Goal: Task Accomplishment & Management: Complete application form

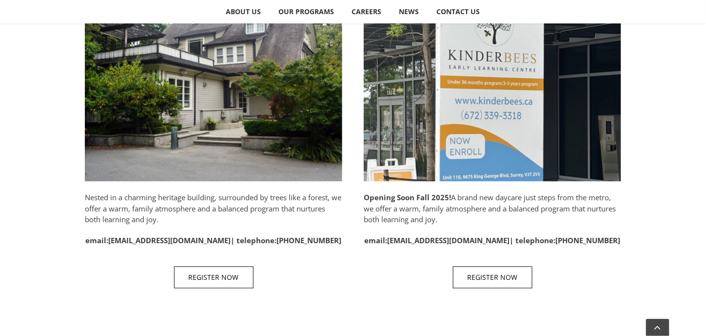
scroll to position [634, 0]
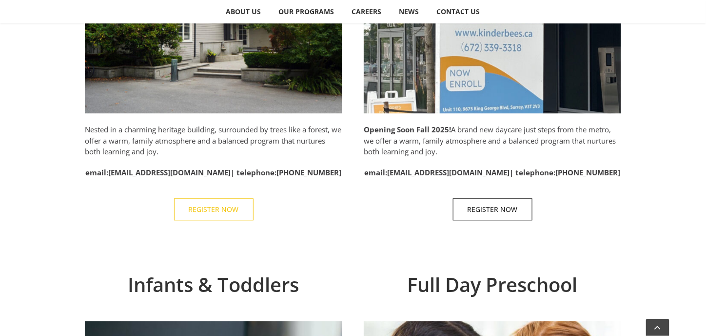
click at [205, 206] on span "REGISTER NOW" at bounding box center [214, 209] width 50 height 8
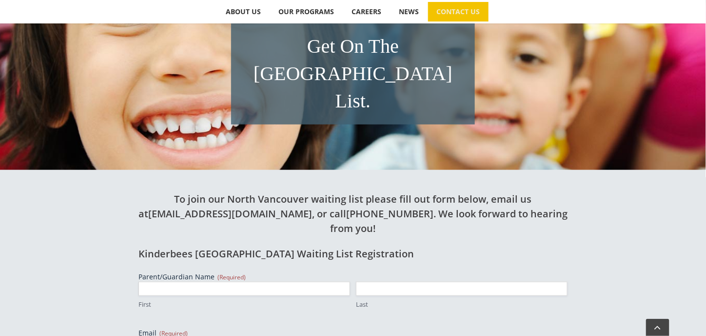
scroll to position [244, 0]
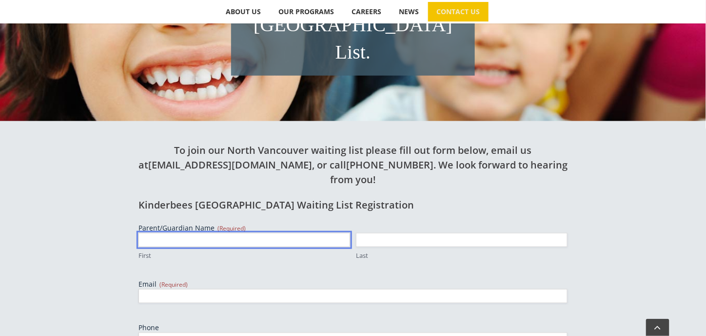
click at [143, 233] on input "First" at bounding box center [245, 240] width 212 height 14
type input "[PERSON_NAME]"
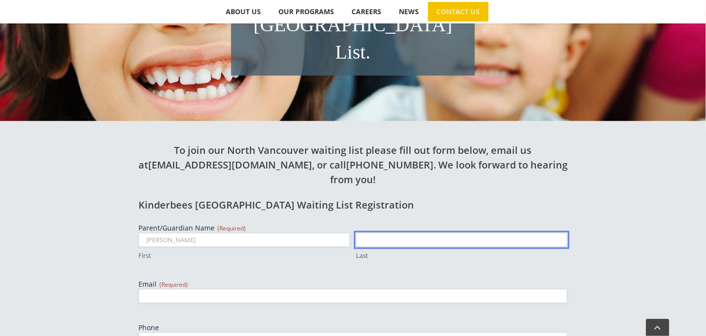
click at [381, 233] on input "Last" at bounding box center [462, 240] width 212 height 14
type input "Song"
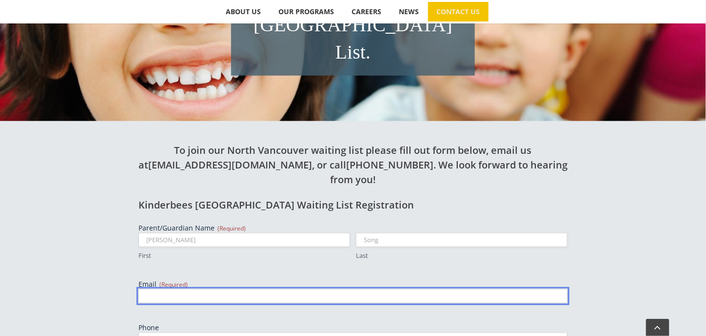
click at [154, 289] on input "Email (Required)" at bounding box center [353, 296] width 429 height 14
type input "[EMAIL_ADDRESS][DOMAIN_NAME]"
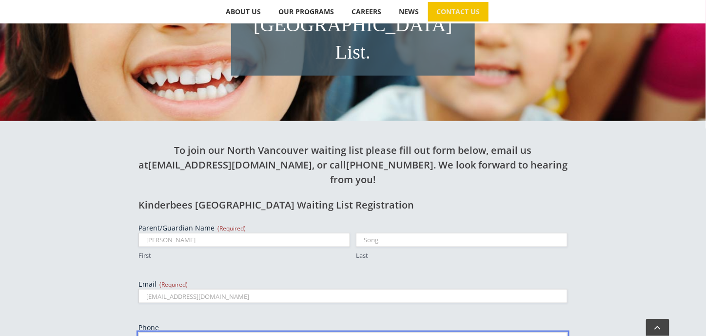
click at [153, 332] on input "Phone" at bounding box center [353, 339] width 429 height 14
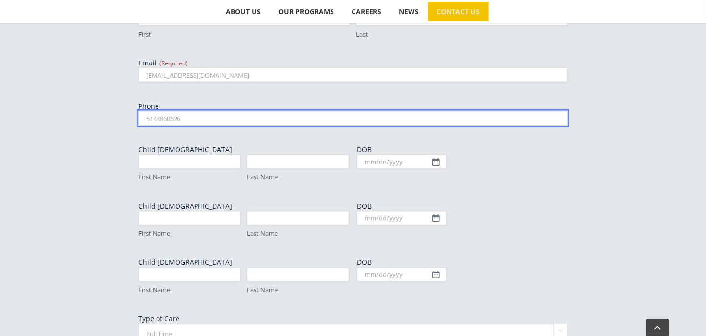
scroll to position [488, 0]
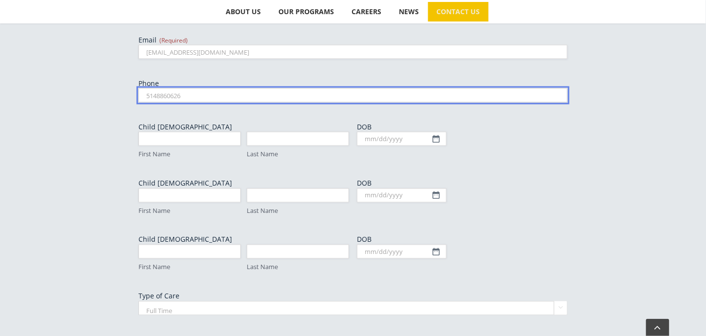
type input "5148860626"
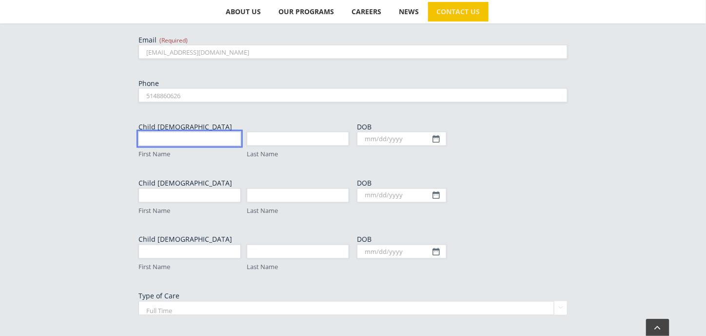
click at [153, 132] on input "First Name" at bounding box center [190, 139] width 102 height 14
type input "Peiyuan"
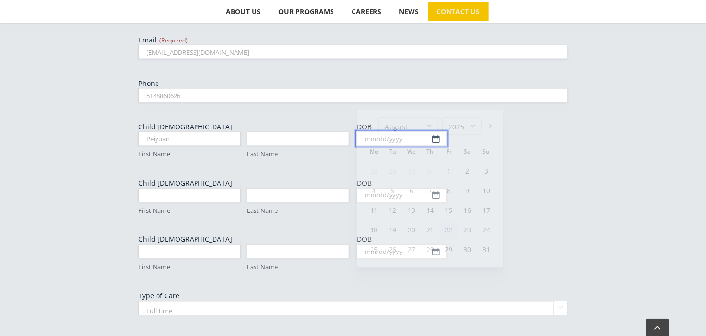
click at [435, 132] on input "DOB" at bounding box center [402, 139] width 90 height 14
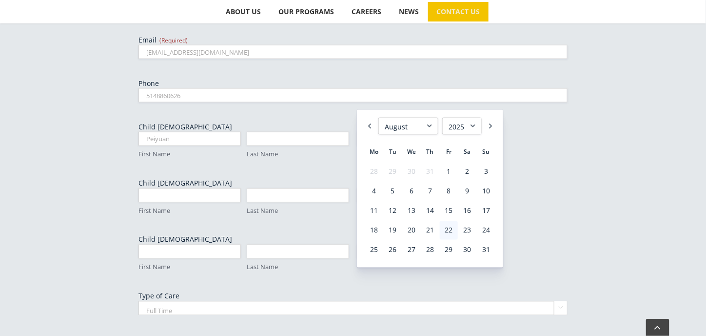
click at [472, 125] on select "1925 1926 1927 1928 1929 1930 1931 1932 1933 1934 1935 1936 1937 1938 1939 1940…" at bounding box center [462, 126] width 40 height 17
click at [442, 118] on select "1925 1926 1927 1928 1929 1930 1931 1932 1933 1934 1935 1936 1937 1938 1939 1940…" at bounding box center [462, 126] width 40 height 17
click at [374, 189] on link "4" at bounding box center [374, 191] width 18 height 19
type input "[DATE]"
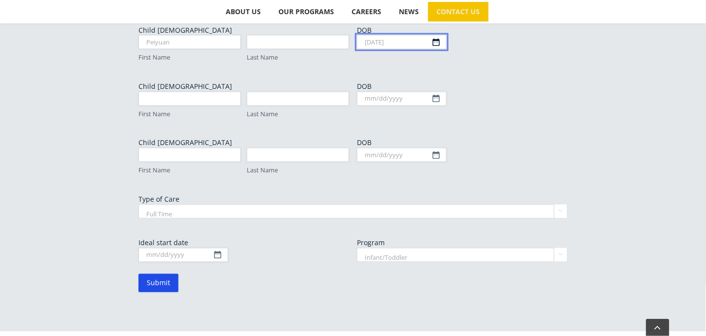
scroll to position [585, 0]
click at [566, 203] on select "Full Time Part Time" at bounding box center [353, 210] width 429 height 14
click at [139, 203] on select "Full Time Part Time" at bounding box center [353, 210] width 429 height 14
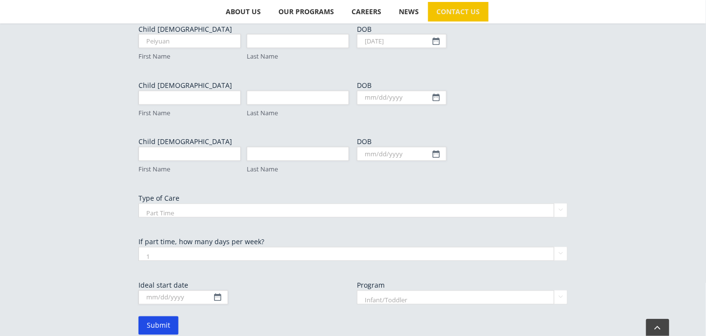
click at [559, 203] on select "Full Time Part Time" at bounding box center [353, 210] width 429 height 14
select select "Full Time"
click at [139, 203] on select "Full Time Part Time" at bounding box center [353, 210] width 429 height 14
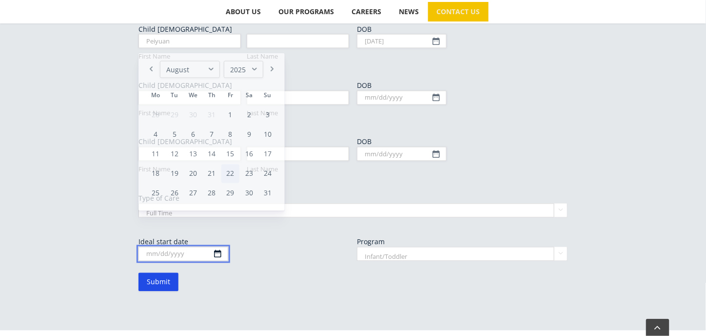
click at [216, 247] on input "Ideal start date" at bounding box center [184, 254] width 90 height 14
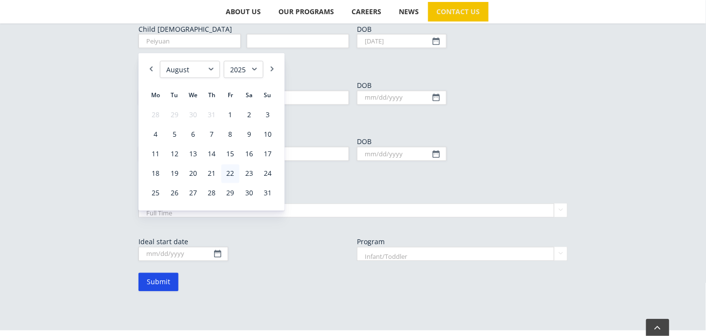
click at [255, 69] on select "1925 1926 1927 1928 1929 1930 1931 1932 1933 1934 1935 1936 1937 1938 1939 1940…" at bounding box center [244, 69] width 40 height 17
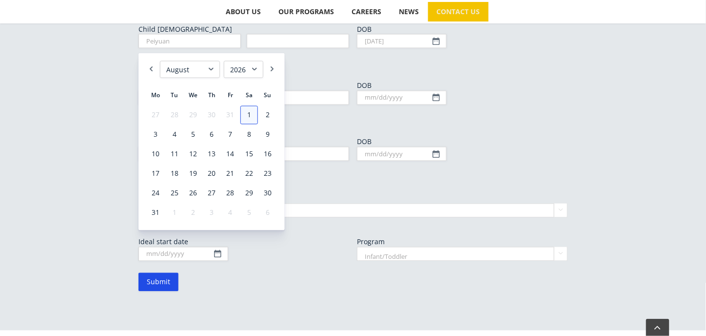
click at [251, 116] on link "1" at bounding box center [249, 115] width 18 height 19
type input "[DATE]"
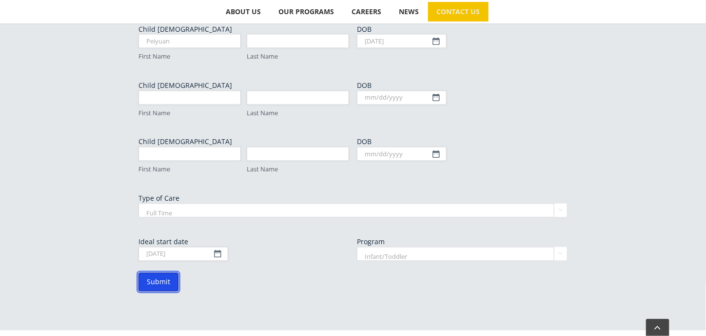
click at [161, 273] on input "Submit" at bounding box center [159, 282] width 40 height 19
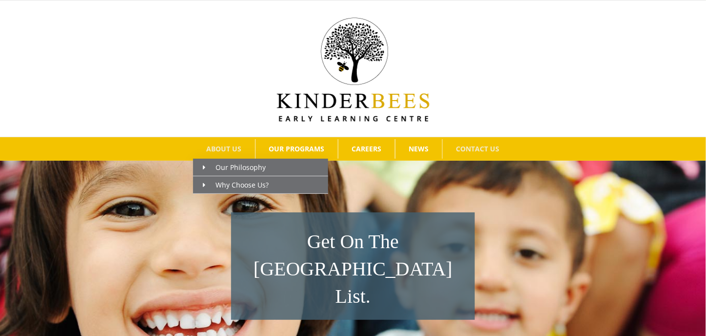
click at [221, 142] on link "ABOUT US" at bounding box center [224, 149] width 62 height 20
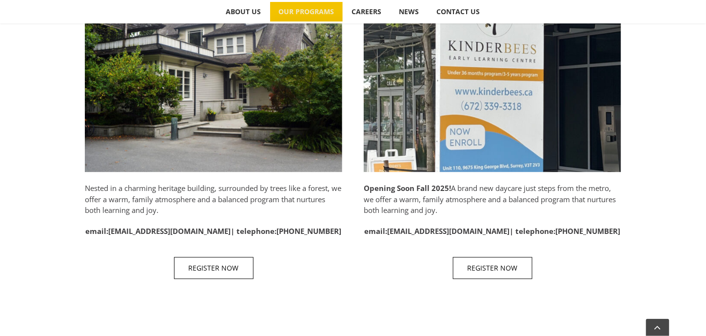
scroll to position [585, 0]
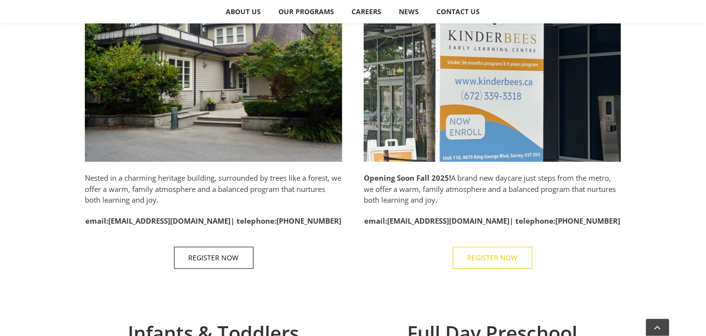
click at [483, 254] on span "REGISTER NOW" at bounding box center [493, 258] width 50 height 8
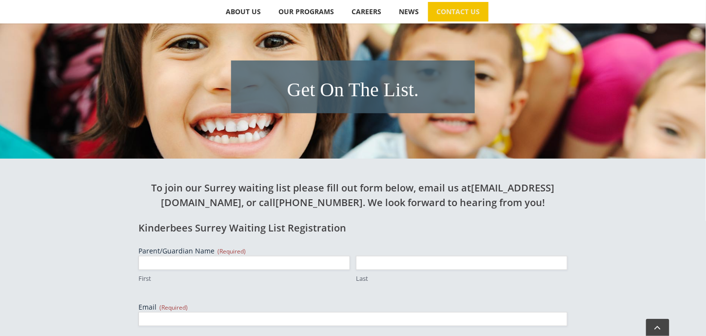
scroll to position [244, 0]
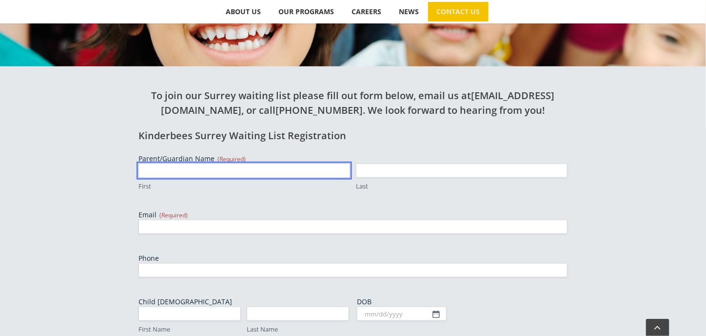
click at [160, 167] on input "First" at bounding box center [245, 170] width 212 height 14
type input "[PERSON_NAME]"
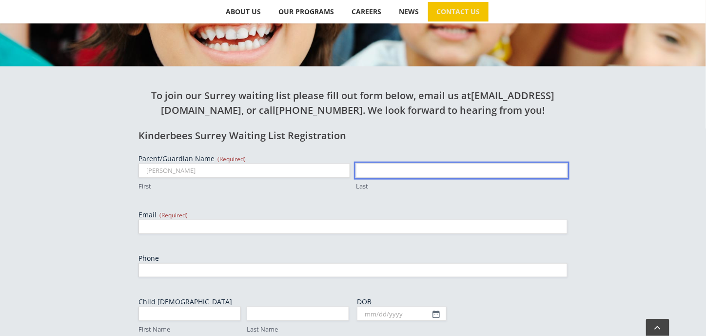
click at [382, 171] on input "Last" at bounding box center [462, 170] width 212 height 14
type input "Song"
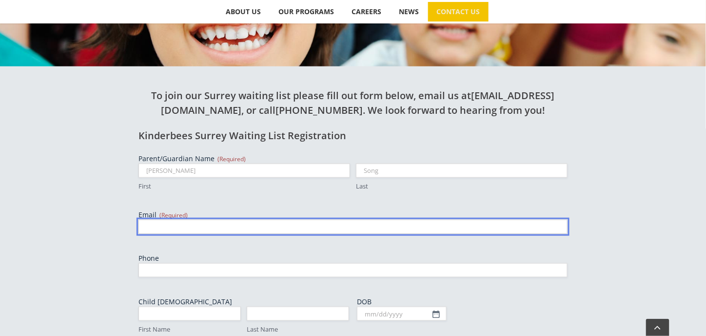
click at [157, 230] on input "Email (Required)" at bounding box center [353, 227] width 429 height 14
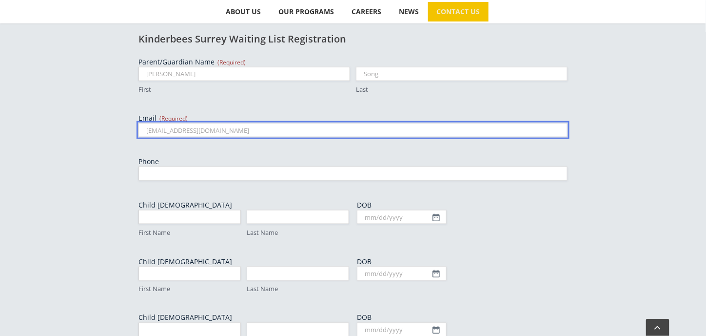
scroll to position [341, 0]
type input "[EMAIL_ADDRESS][DOMAIN_NAME]"
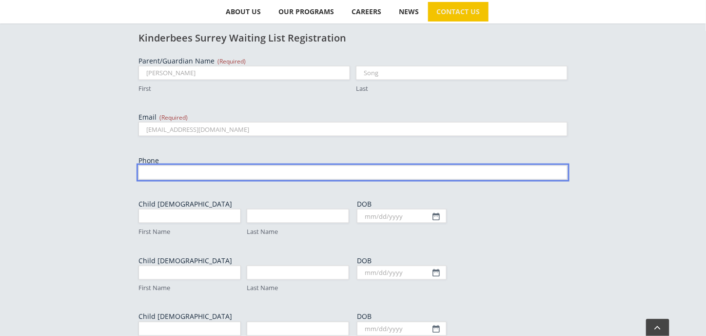
click at [159, 171] on input "Phone" at bounding box center [353, 172] width 429 height 14
type input "5148860626"
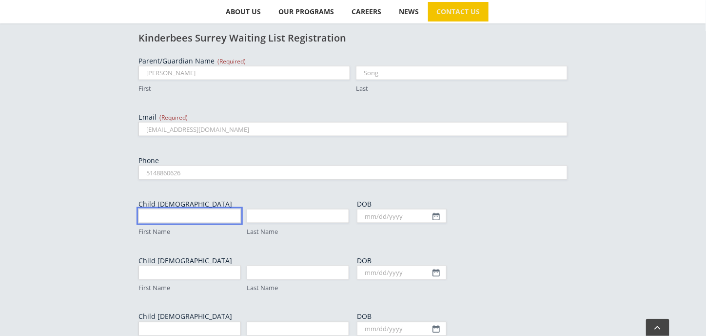
click at [153, 216] on input "First Name" at bounding box center [190, 216] width 102 height 14
type input "Peiyuan"
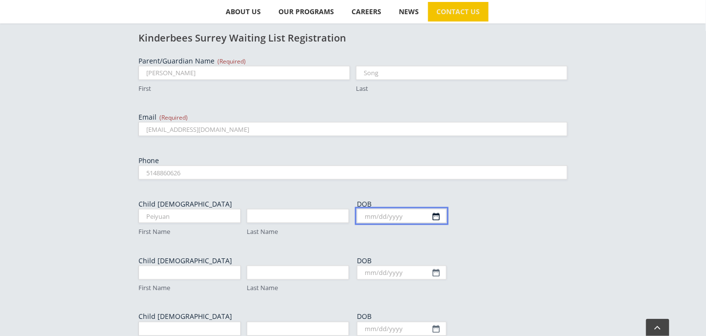
click at [434, 214] on input "DOB" at bounding box center [402, 216] width 90 height 14
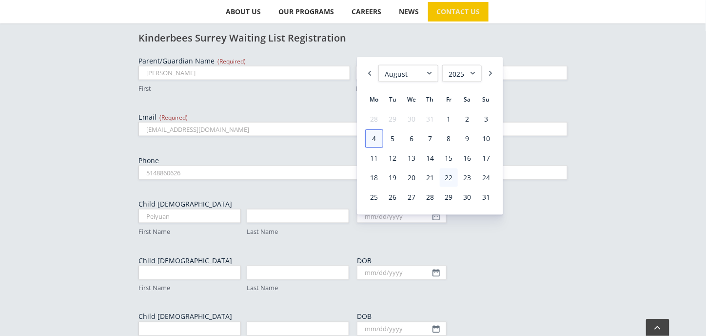
click at [373, 137] on link "4" at bounding box center [374, 138] width 18 height 19
type input "[DATE]"
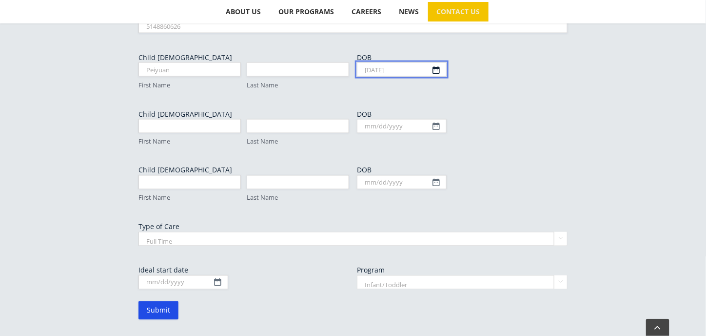
scroll to position [537, 0]
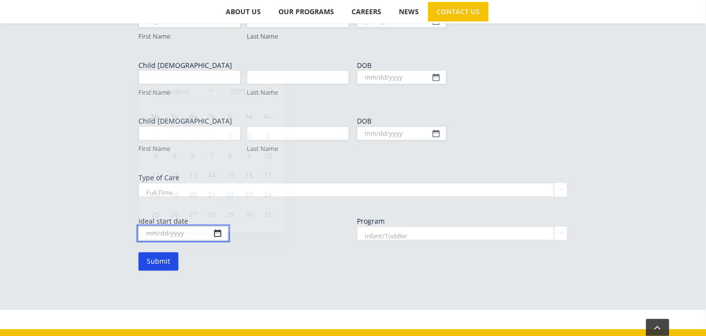
click at [218, 236] on input "Ideal start date" at bounding box center [184, 233] width 90 height 14
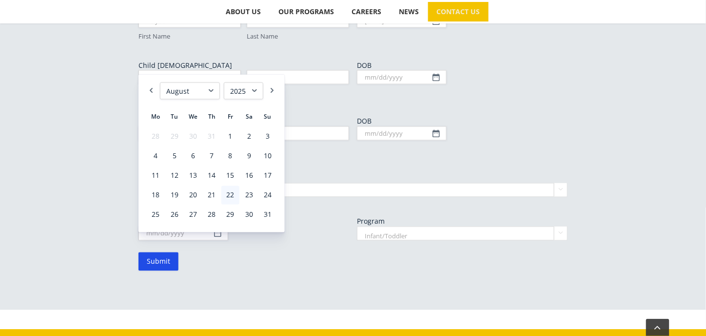
click at [256, 93] on select "1925 1926 1927 1928 1929 1930 1931 1932 1933 1934 1935 1936 1937 1938 1939 1940…" at bounding box center [244, 90] width 40 height 17
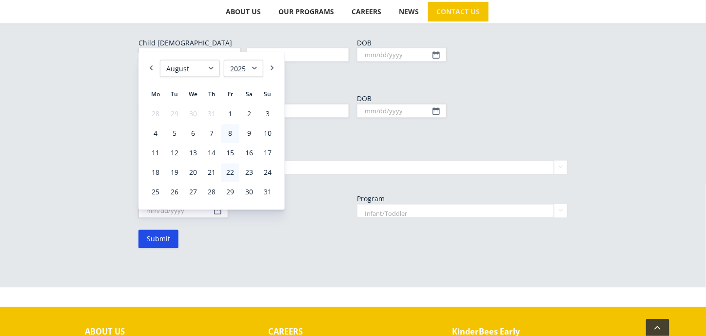
scroll to position [523, 0]
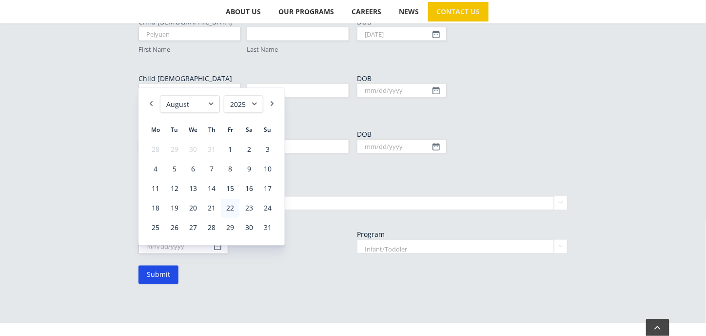
click at [255, 103] on select "1925 1926 1927 1928 1929 1930 1931 1932 1933 1934 1935 1936 1937 1938 1939 1940…" at bounding box center [244, 104] width 40 height 17
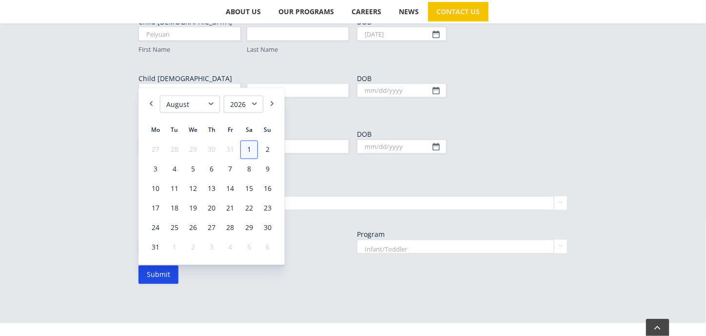
click at [250, 144] on link "1" at bounding box center [249, 149] width 18 height 19
type input "[DATE]"
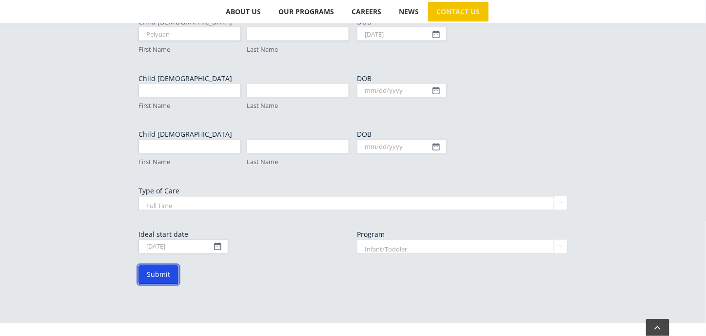
click at [162, 276] on input "Submit" at bounding box center [159, 274] width 40 height 19
